Goal: Navigation & Orientation: Find specific page/section

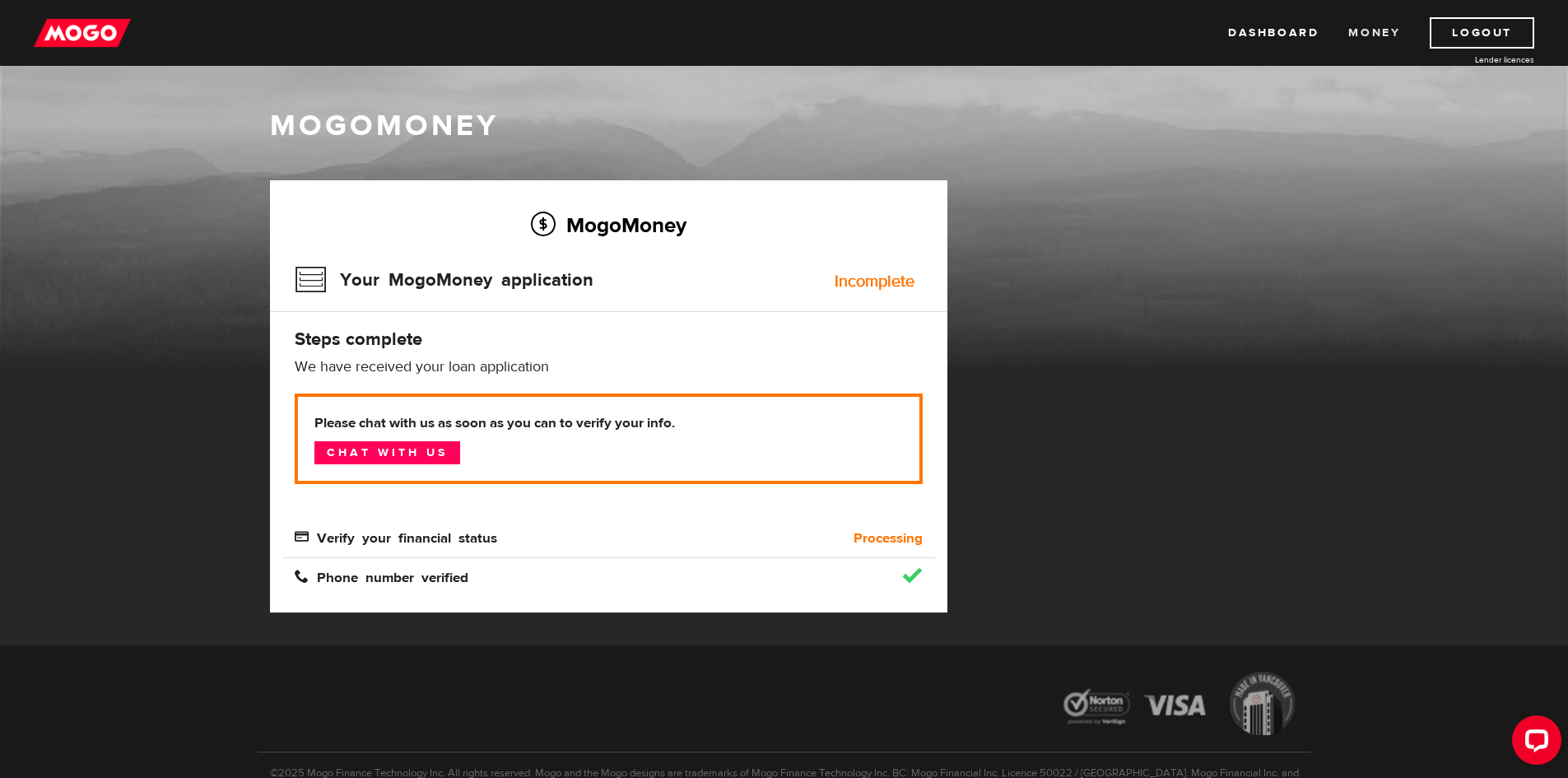
click at [1363, 32] on link "Money" at bounding box center [1374, 33] width 52 height 32
click at [1295, 39] on link "Dashboard" at bounding box center [1274, 33] width 91 height 32
